Goal: Information Seeking & Learning: Learn about a topic

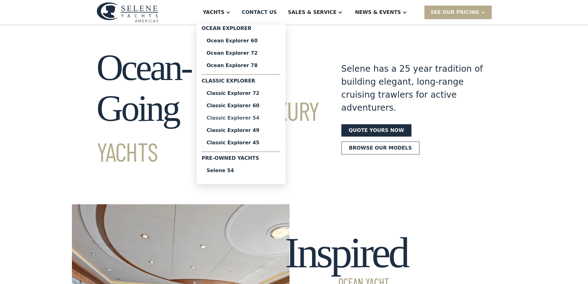
click at [268, 119] on div "Classic Explorer 54" at bounding box center [241, 117] width 69 height 5
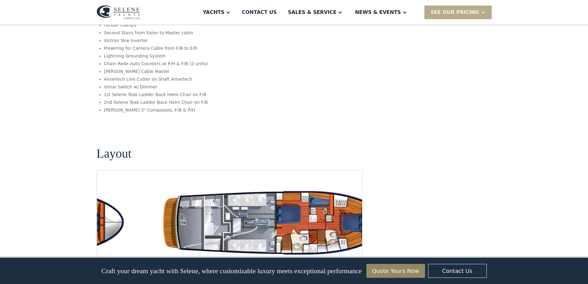
scroll to position [1050, 0]
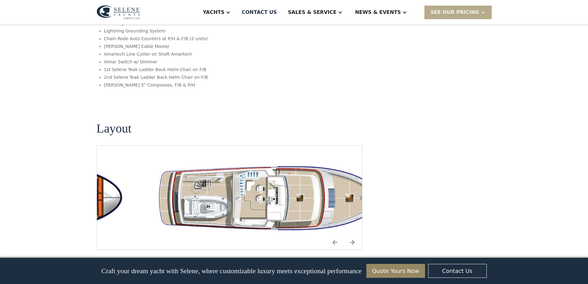
click at [352, 235] on img "Next slide" at bounding box center [352, 242] width 15 height 15
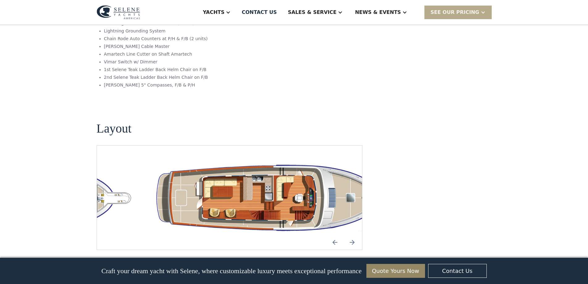
click at [352, 235] on img "Next slide" at bounding box center [352, 242] width 15 height 15
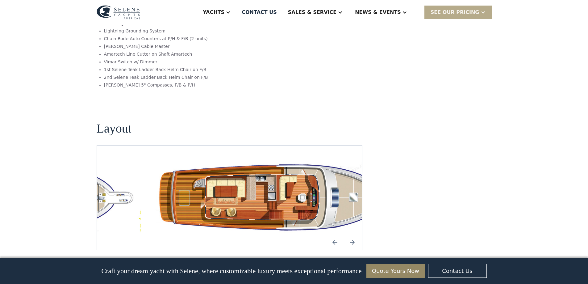
click at [352, 235] on img "Next slide" at bounding box center [352, 242] width 15 height 15
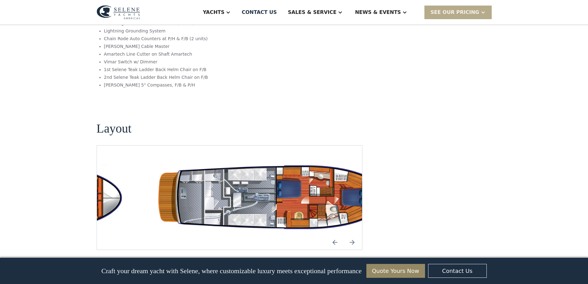
click at [335, 235] on img "Previous slide" at bounding box center [335, 242] width 15 height 15
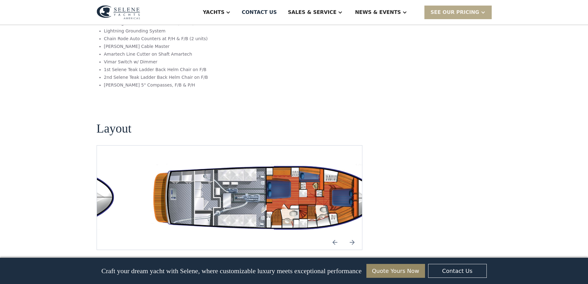
click at [335, 235] on img "Previous slide" at bounding box center [335, 242] width 15 height 15
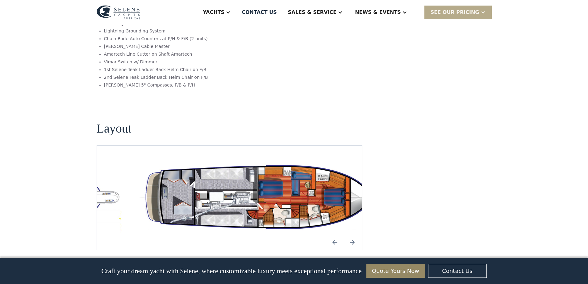
click at [352, 235] on img "Next slide" at bounding box center [352, 242] width 15 height 15
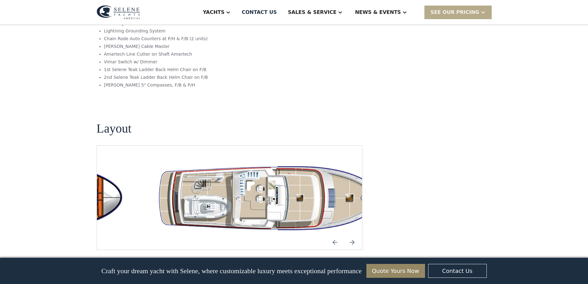
click at [334, 235] on img "Previous slide" at bounding box center [335, 242] width 15 height 15
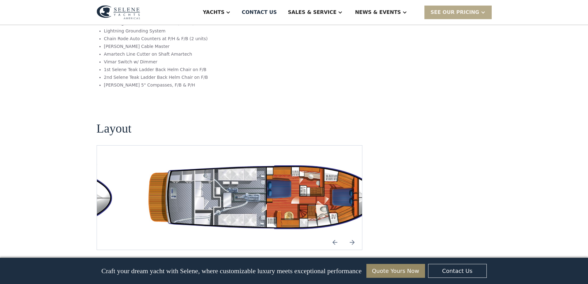
click at [288, 160] on img "open lightbox" at bounding box center [269, 197] width 256 height 74
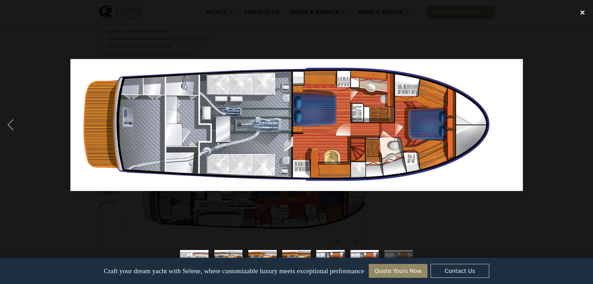
click at [584, 12] on div "close lightbox" at bounding box center [582, 13] width 21 height 14
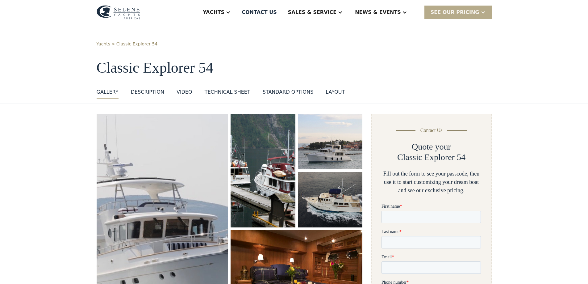
scroll to position [0, 0]
click at [271, 92] on div "standard options" at bounding box center [288, 92] width 51 height 7
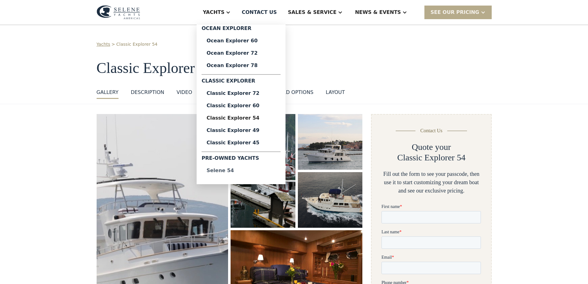
click at [256, 170] on div "Selene 54" at bounding box center [241, 170] width 69 height 5
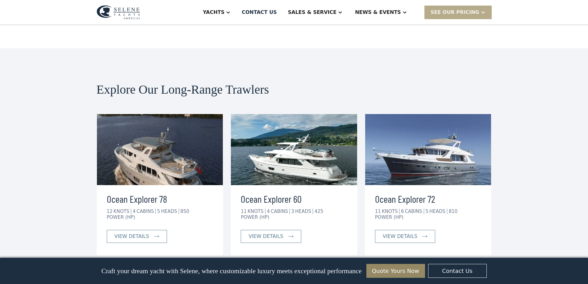
scroll to position [3026, 0]
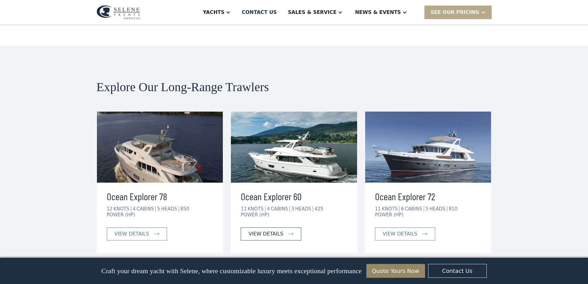
click at [279, 230] on div "view details" at bounding box center [266, 233] width 35 height 7
